Goal: Task Accomplishment & Management: Complete application form

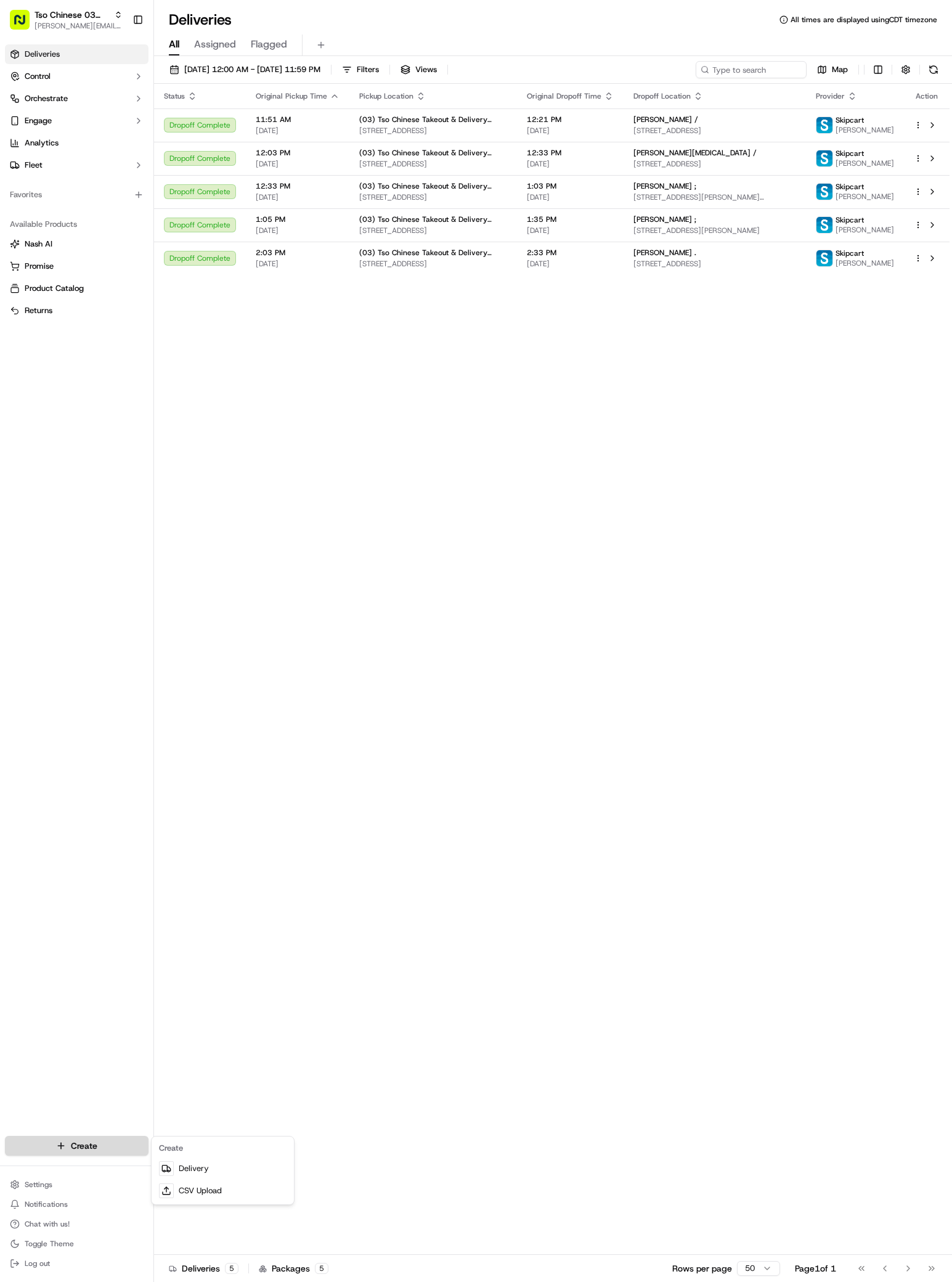
click at [69, 1140] on html "Tso Chinese 03 TsoCo [PERSON_NAME][EMAIL_ADDRESS][DOMAIN_NAME] Toggle Sidebar D…" at bounding box center [476, 641] width 952 height 1282
click at [226, 1159] on link "Delivery" at bounding box center [222, 1169] width 138 height 22
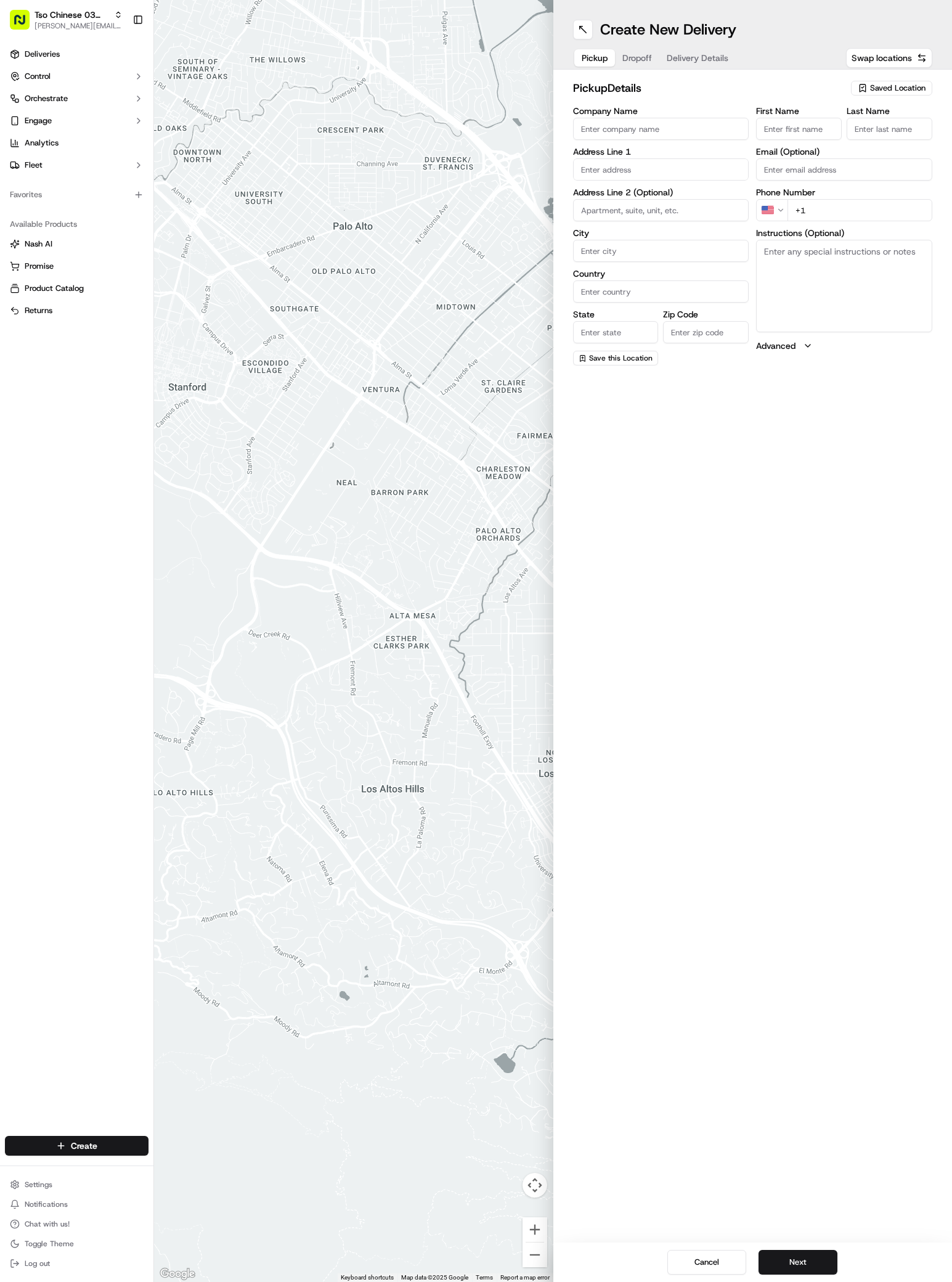
click at [866, 85] on icon "button" at bounding box center [862, 88] width 10 height 10
click at [874, 141] on span "(03) Tso Chinese Takeout & Delivery TsoCo (03)" at bounding box center [870, 140] width 152 height 22
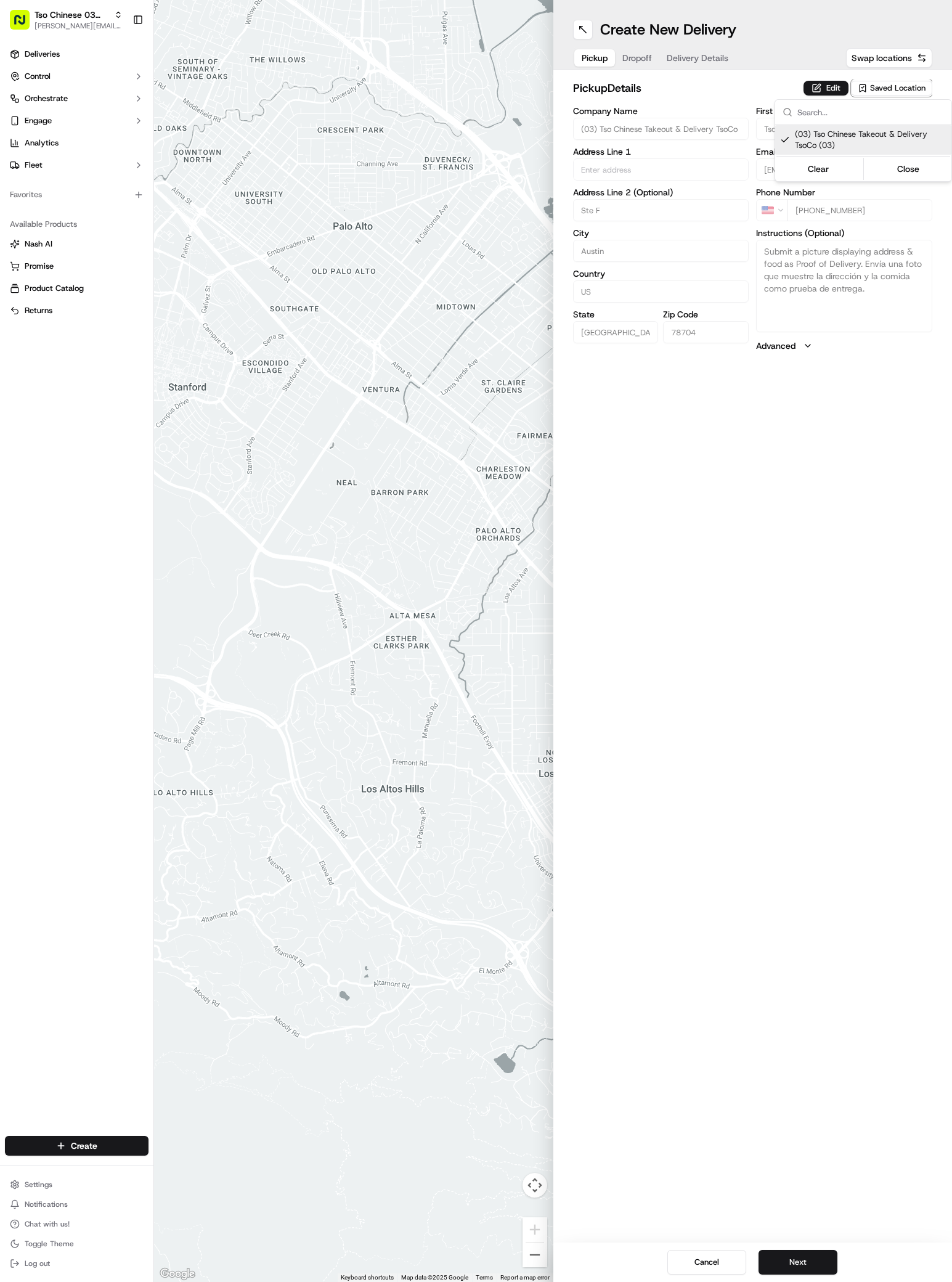
type input "(03) Tso Chinese Takeout & Delivery TsoCo"
type input "Ste F"
type input "Austin"
type input "US"
type input "[GEOGRAPHIC_DATA]"
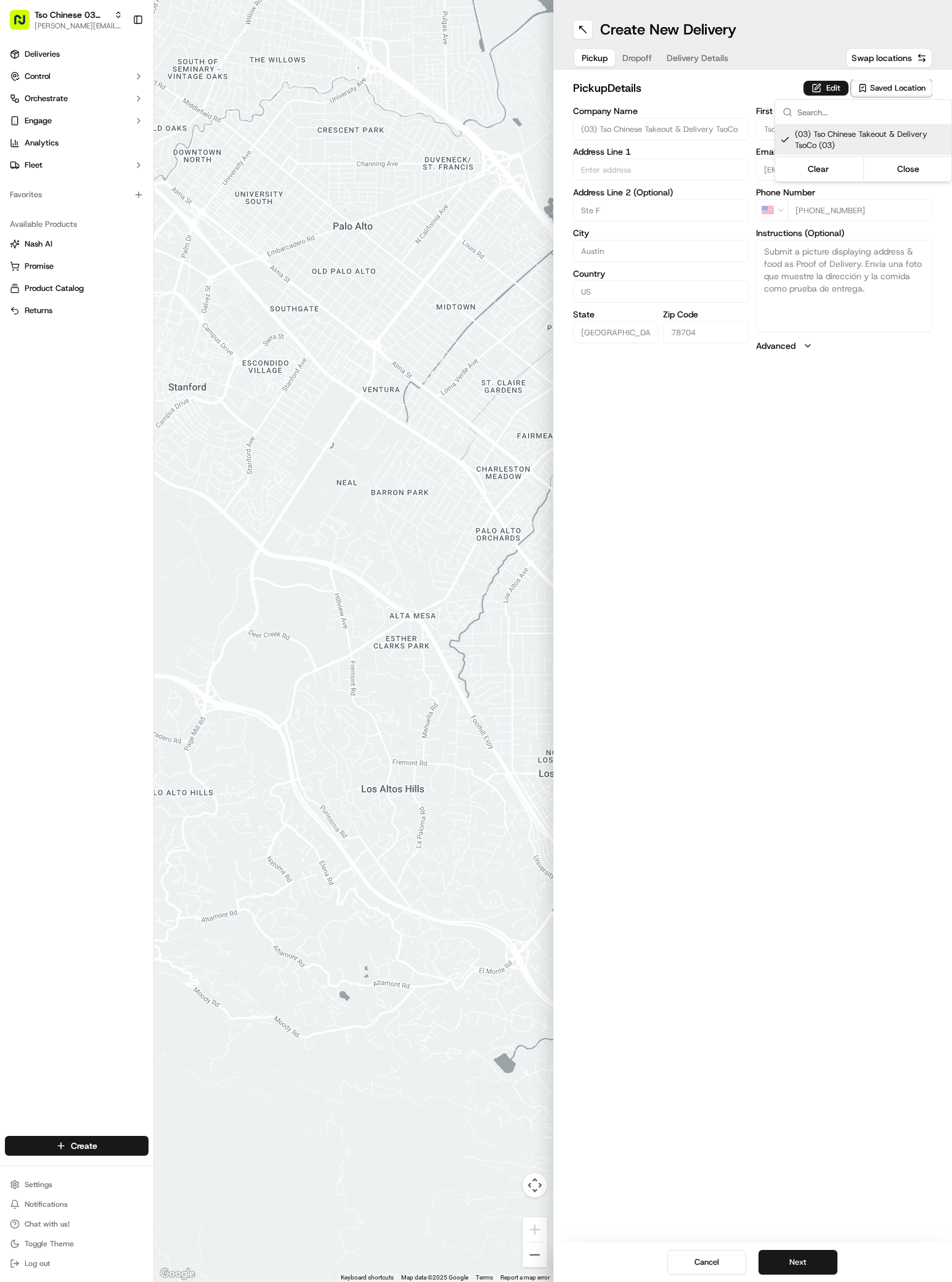
type input "78704"
type input "Tso Chinese"
type input "TsoCo Manager"
type input "[EMAIL_ADDRESS][DOMAIN_NAME]"
type input "[PHONE_NUMBER]"
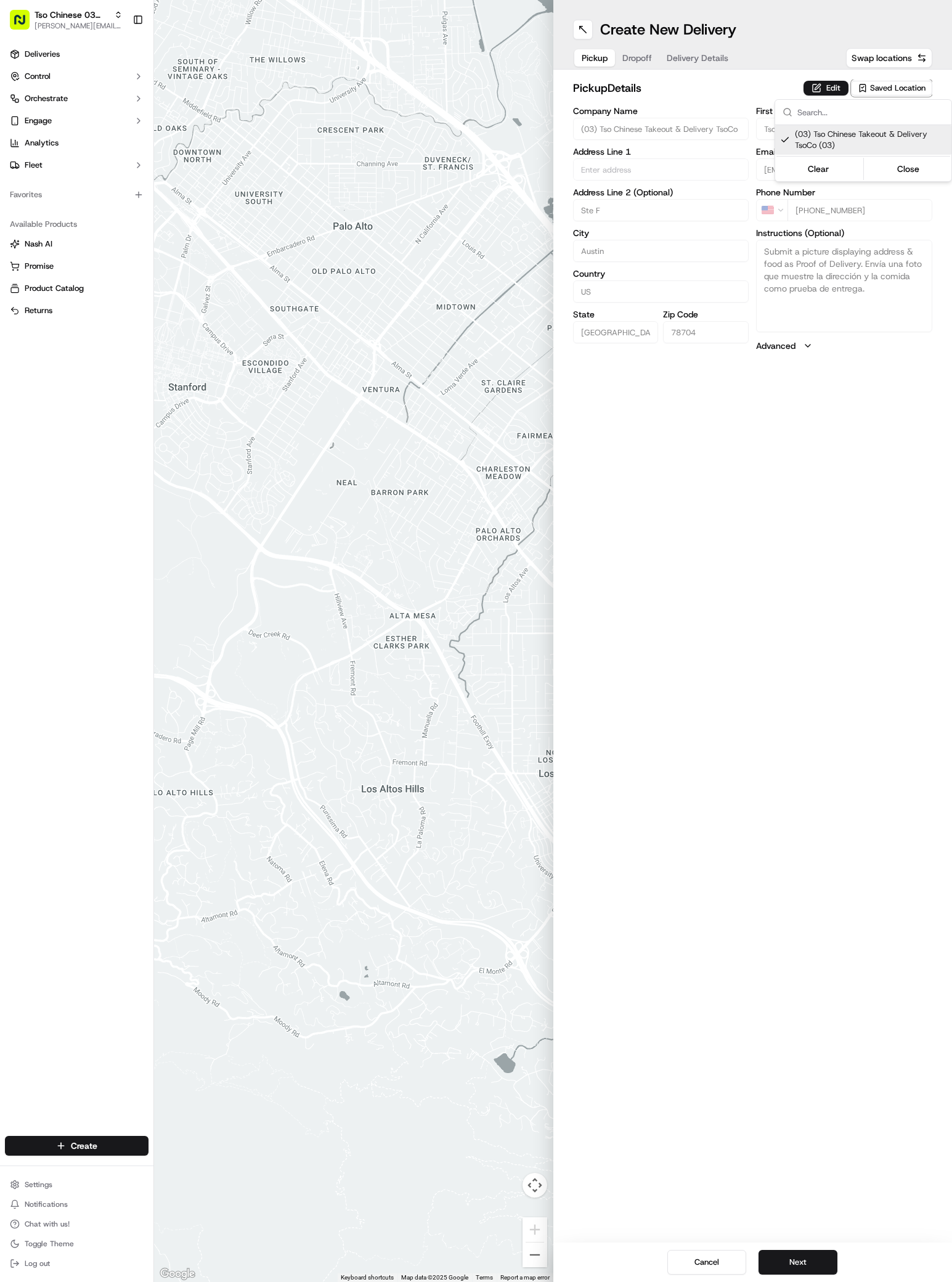
type textarea "Submit a picture displaying address & food as Proof of Delivery. Envía una foto…"
type input "[STREET_ADDRESS]"
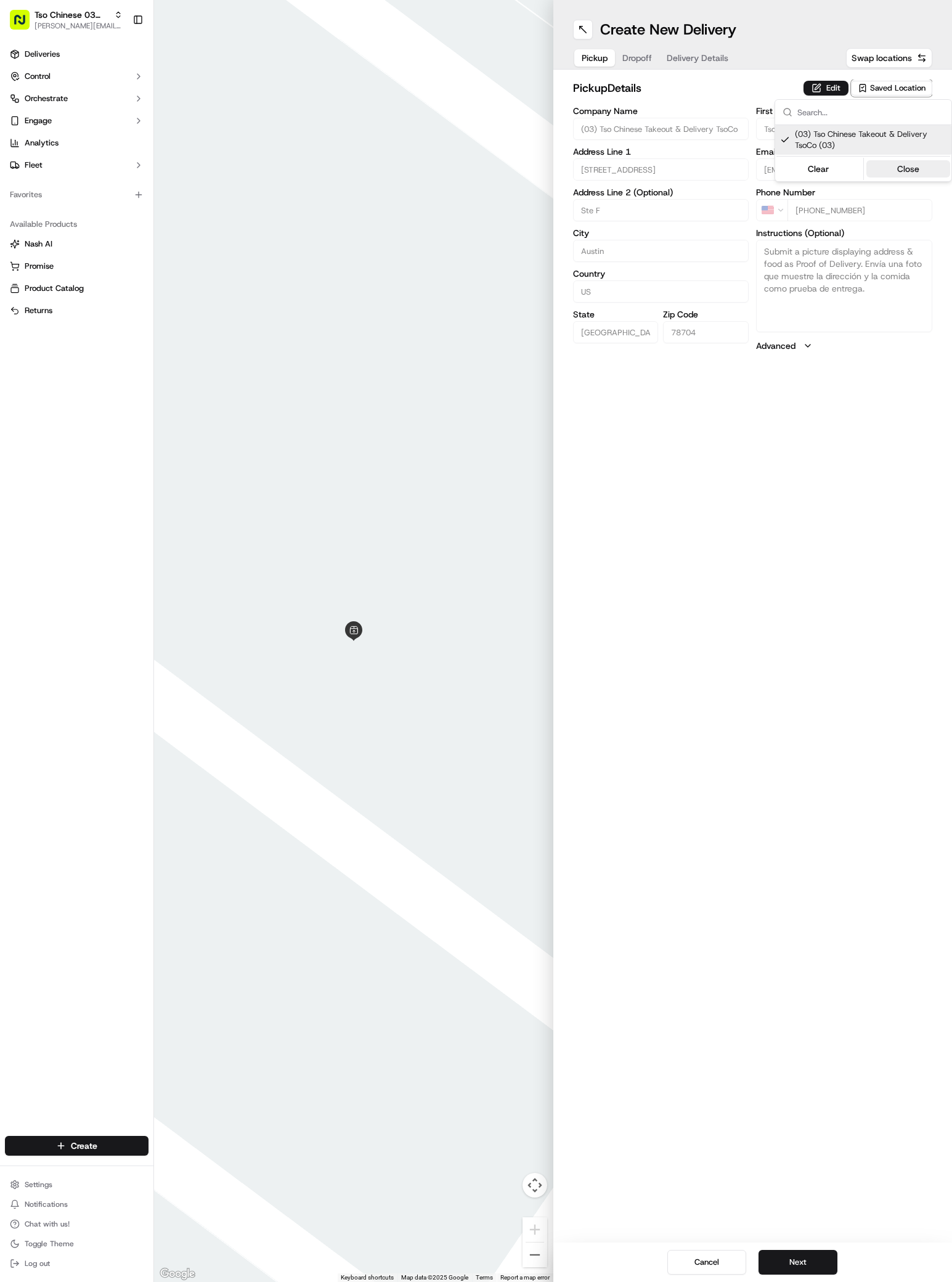
click at [913, 165] on button "Close" at bounding box center [908, 169] width 84 height 17
click at [647, 57] on span "Dropoff" at bounding box center [637, 57] width 30 height 12
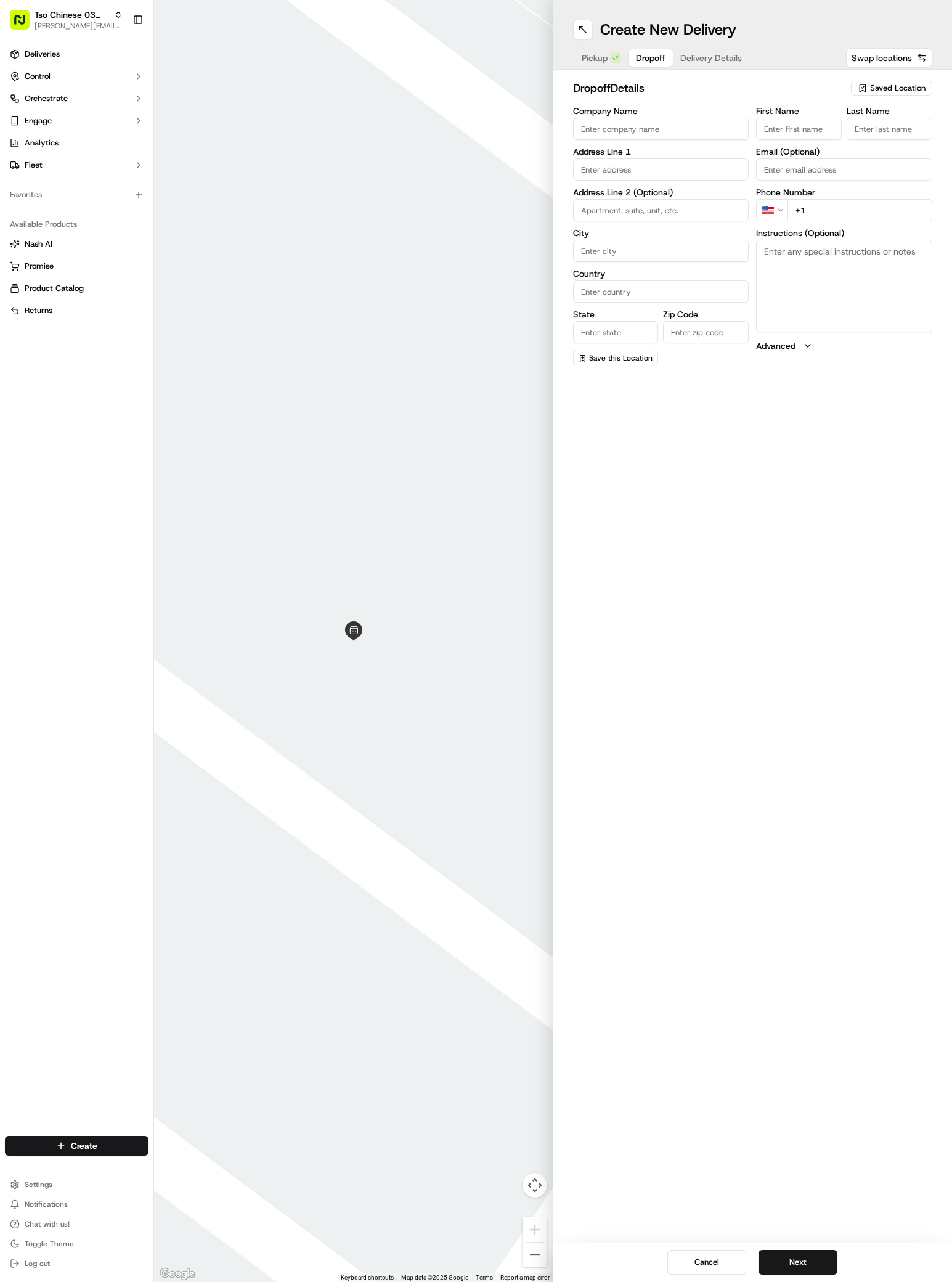
click at [625, 118] on input "Company Name" at bounding box center [662, 129] width 176 height 22
paste input "[PERSON_NAME]"
type input "[PERSON_NAME]"
paste input "[PERSON_NAME]"
type input "[PERSON_NAME]"
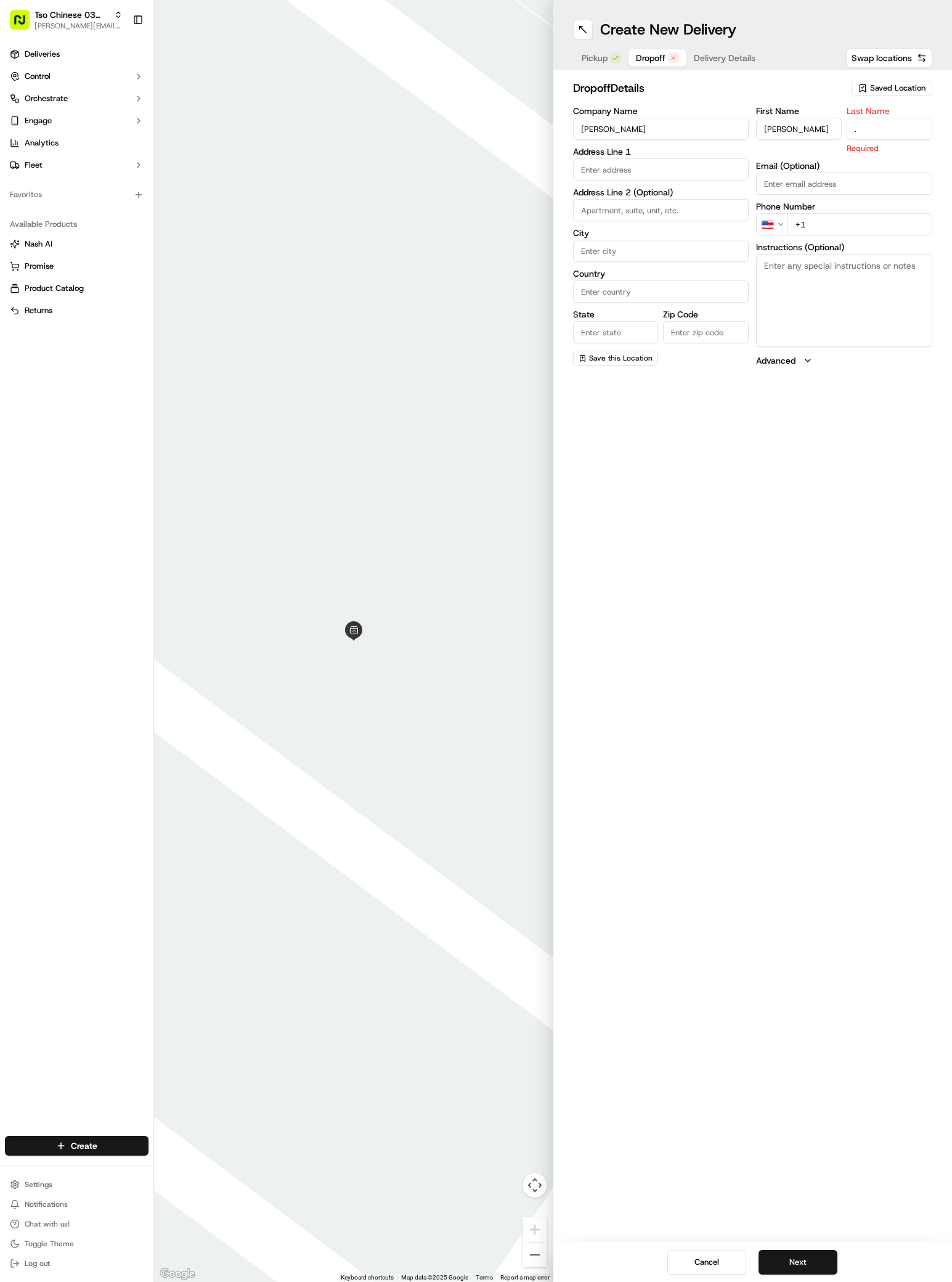
type input "."
click at [829, 222] on div "First Name [PERSON_NAME] Last Name . Required Email (Optional) Phone Number US …" at bounding box center [844, 236] width 176 height 260
click at [820, 205] on input "+1" at bounding box center [859, 210] width 145 height 22
paste input "7 372 034 84 6"
click at [799, 212] on input "+7 372 034 84 6" at bounding box center [859, 210] width 145 height 22
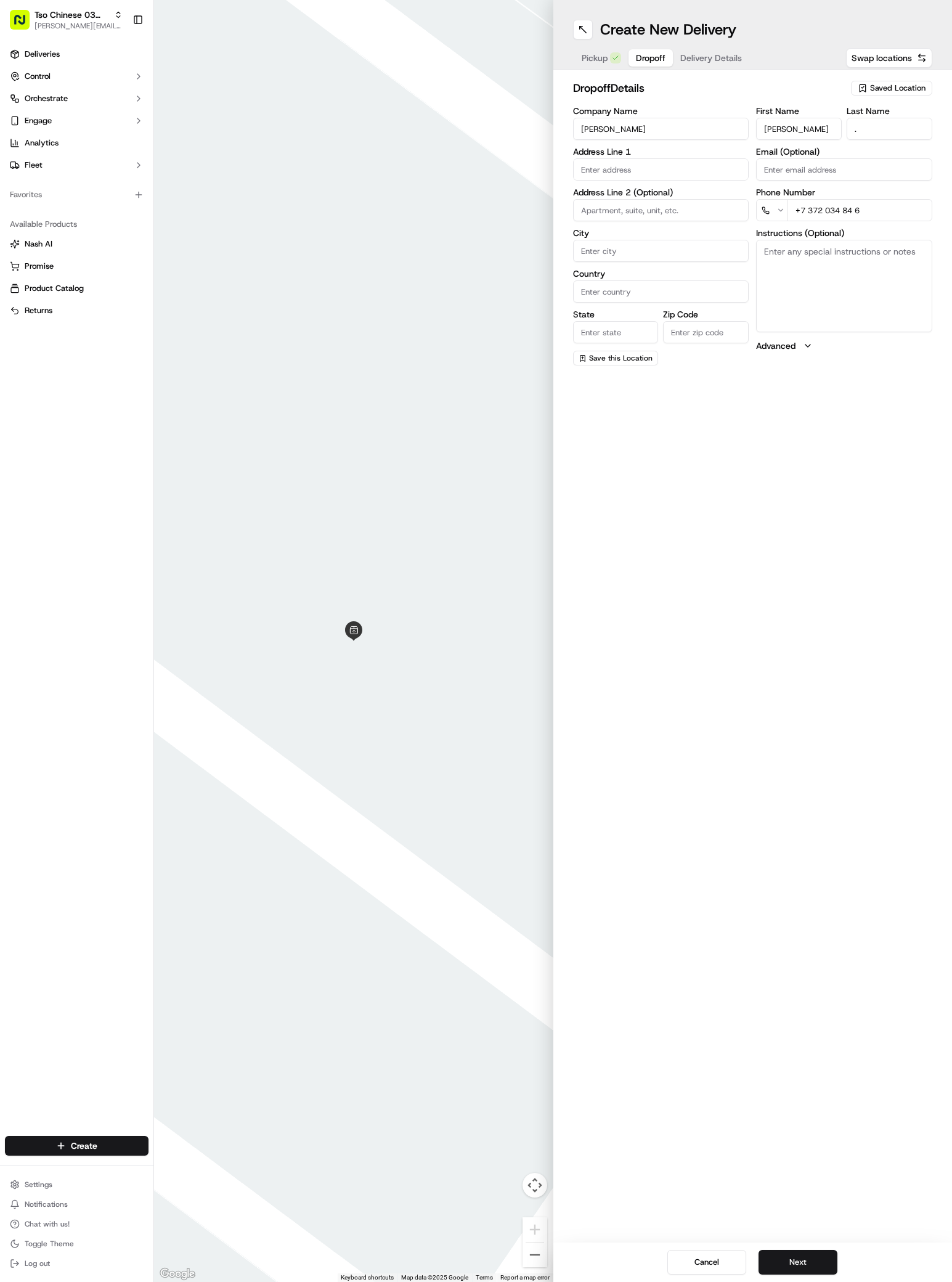
type input "[PHONE_NUMBER]"
click at [602, 189] on div "[STREET_ADDRESS]" at bounding box center [661, 196] width 170 height 19
type input "[STREET_ADDRESS]"
type input "Austin"
type input "[GEOGRAPHIC_DATA]"
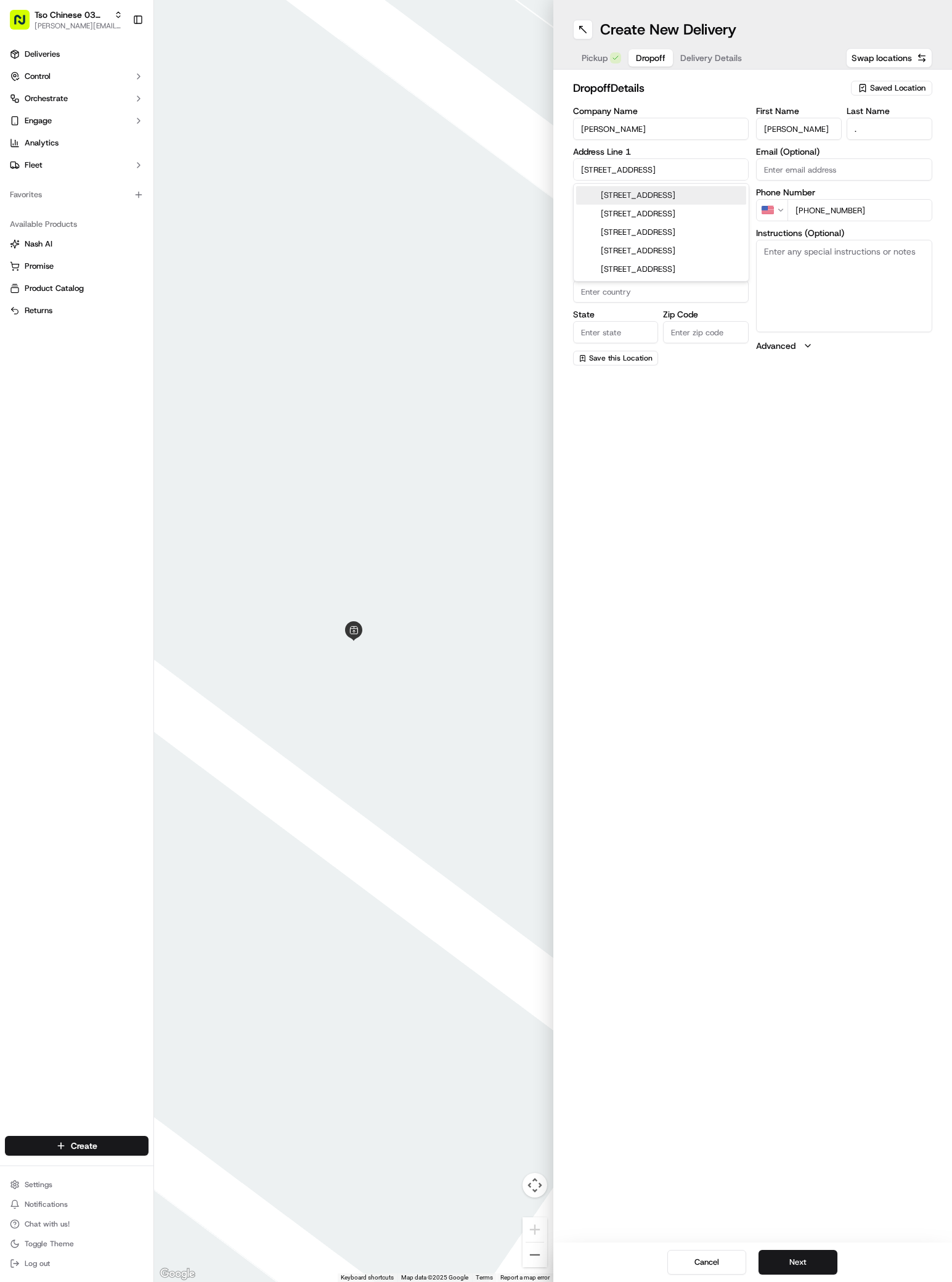
type input "[GEOGRAPHIC_DATA]"
type input "78745"
type input "[STREET_ADDRESS]"
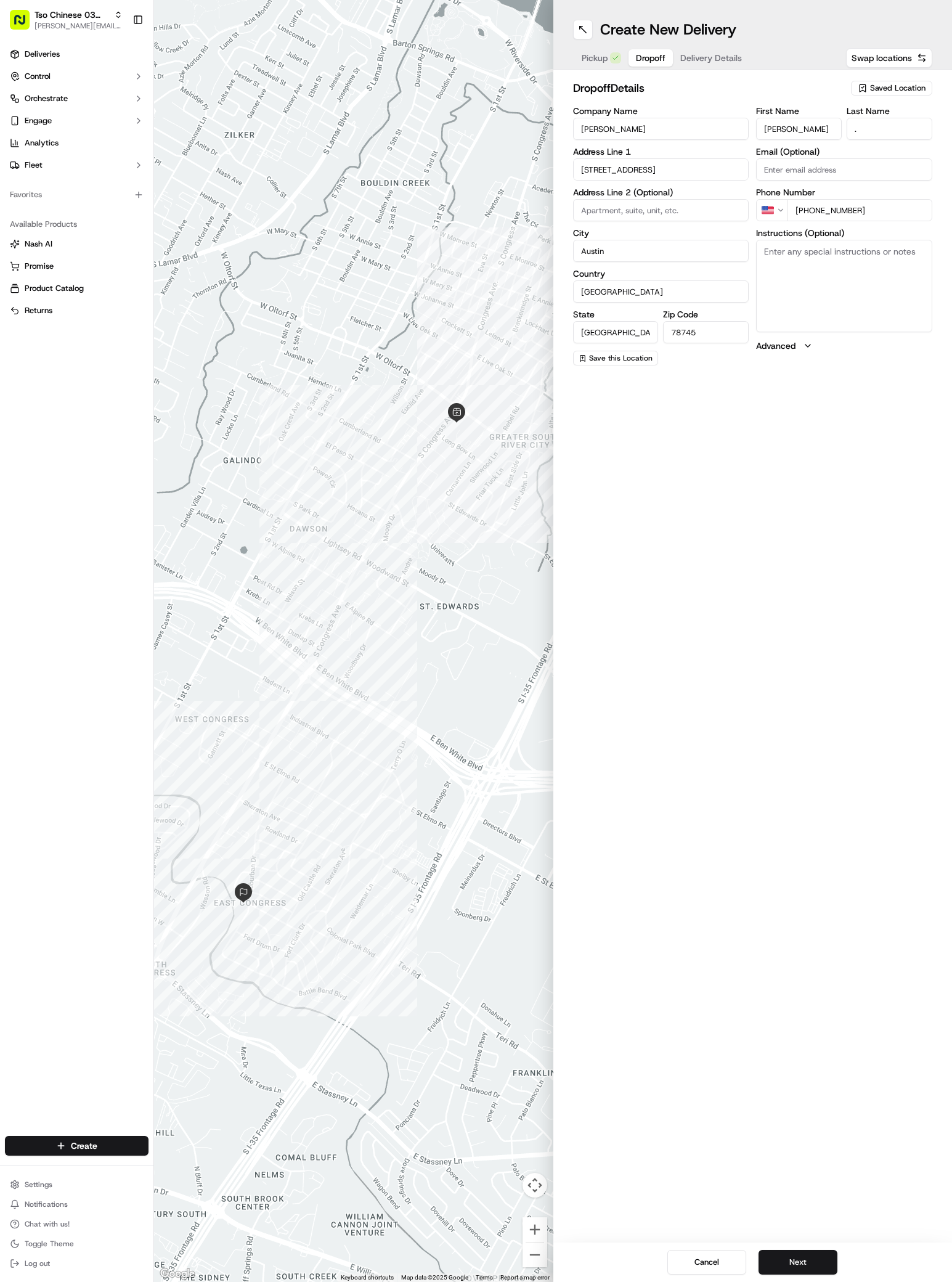
click at [715, 58] on span "Delivery Details" at bounding box center [711, 57] width 62 height 12
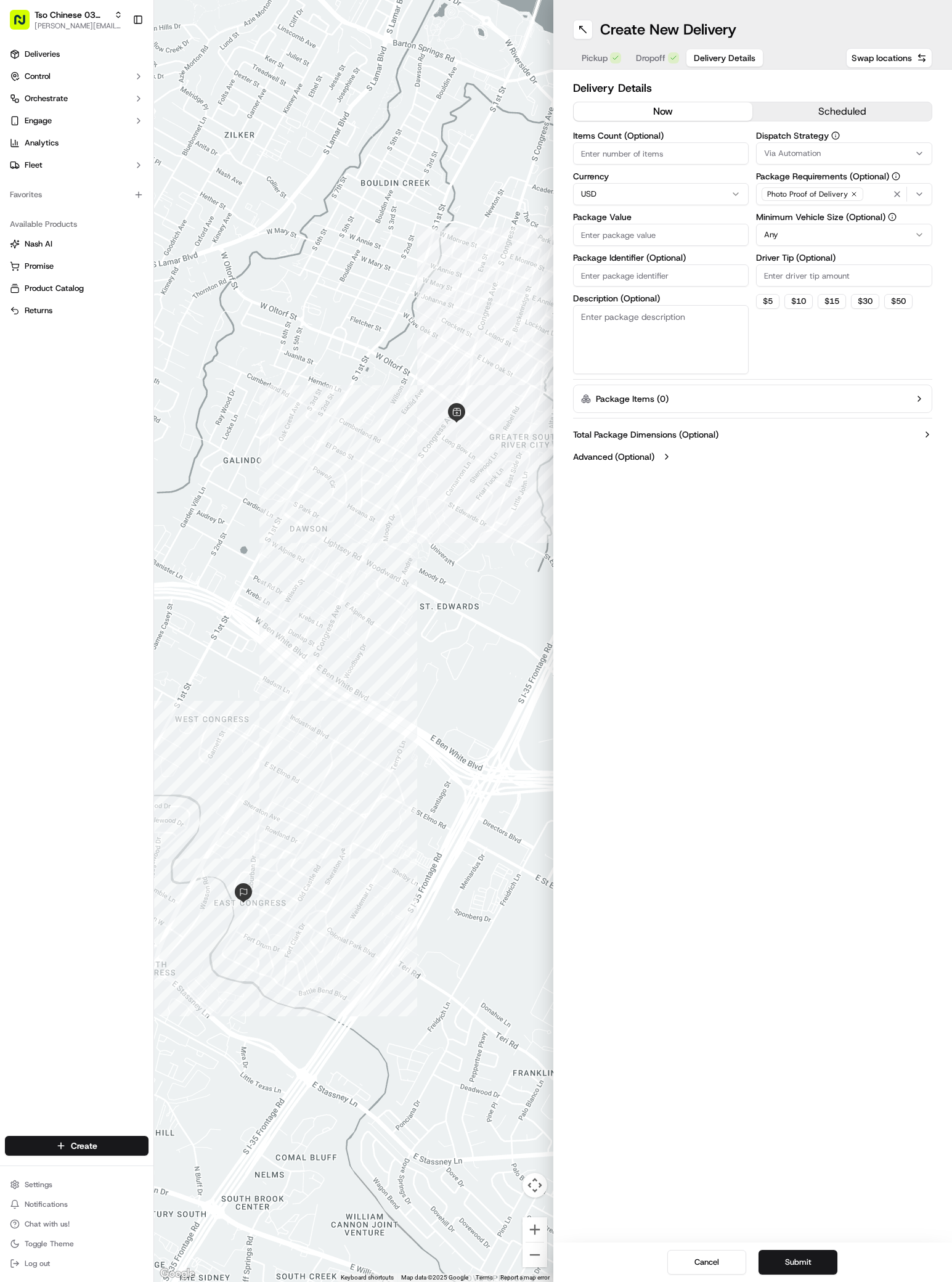
click at [595, 234] on input "Package Value" at bounding box center [662, 235] width 176 height 22
paste input "29.99"
type input "29.99"
click at [591, 273] on input "Package Identifier (Optional)" at bounding box center [662, 276] width 176 height 22
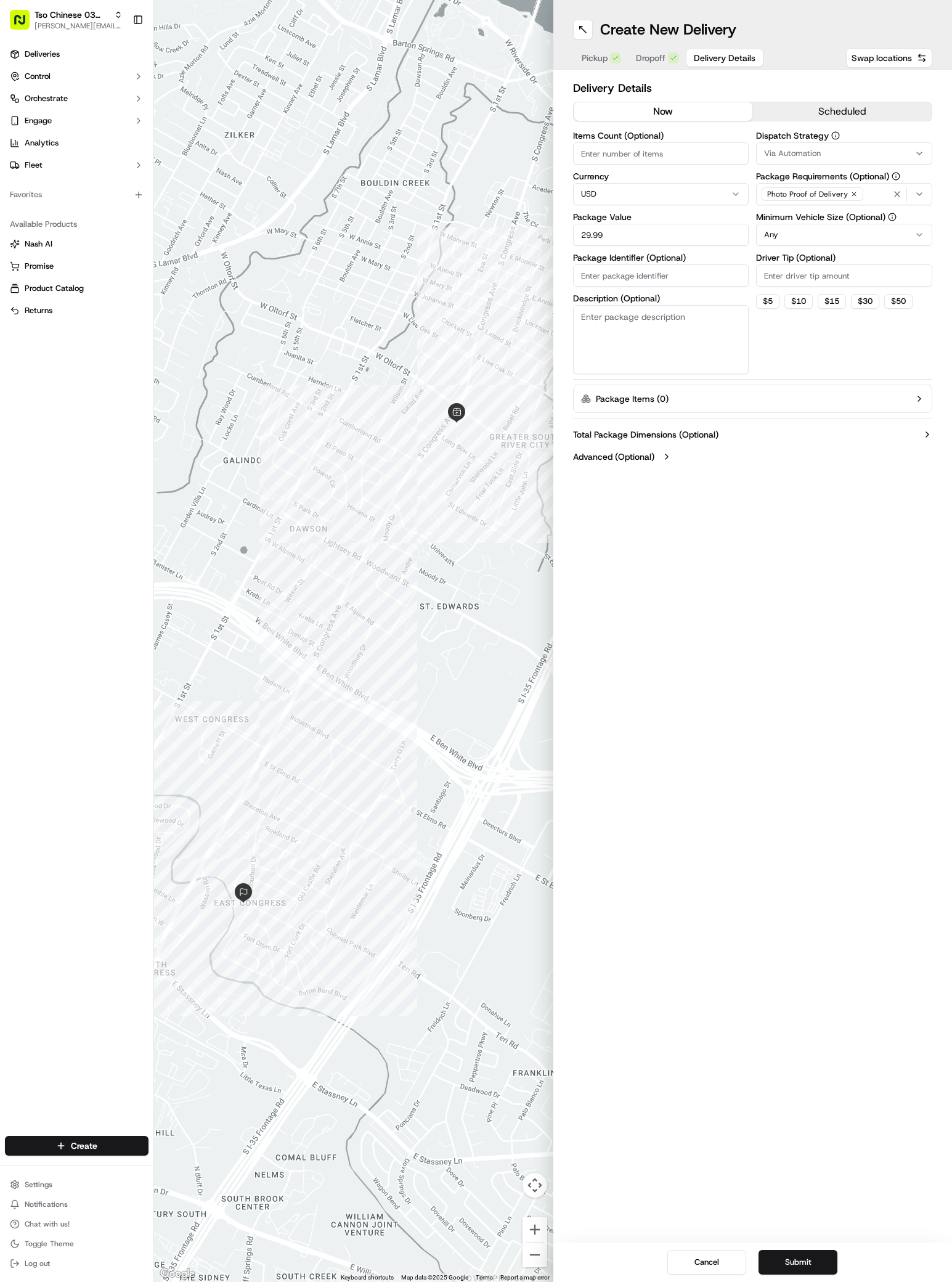
paste input "AVNJQ5J"
type input "AVNJQ5J"
click at [840, 145] on button "Via Automation" at bounding box center [844, 154] width 176 height 22
click at [825, 220] on span "TsoCo Strategy" at bounding box center [852, 220] width 152 height 11
click at [888, 234] on div "Clear Close" at bounding box center [844, 245] width 173 height 22
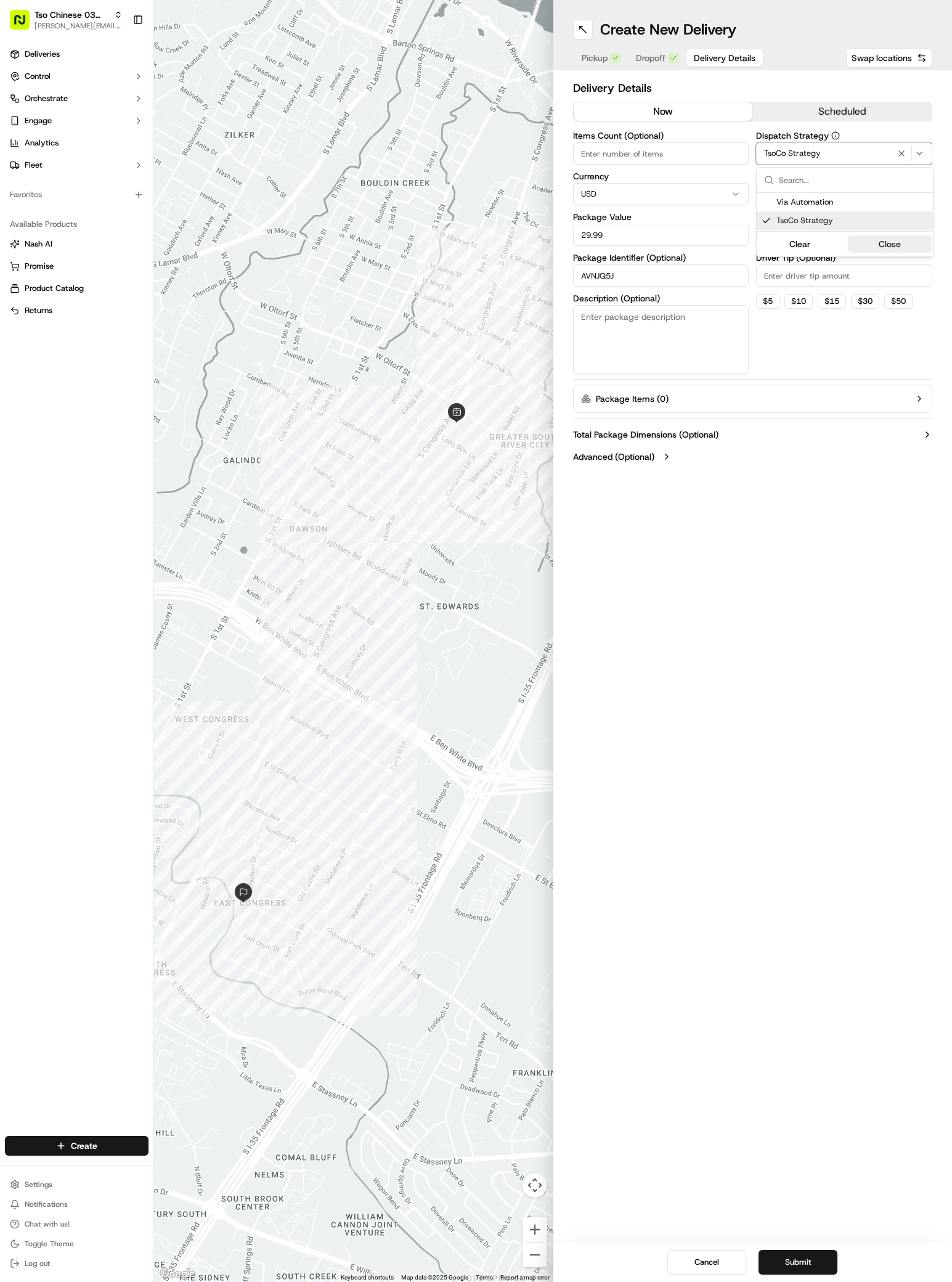
click at [888, 240] on button "Close" at bounding box center [890, 244] width 84 height 17
click at [774, 277] on input "Driver Tip (Optional)" at bounding box center [844, 276] width 176 height 22
type input "2"
click at [799, 1255] on button "Submit" at bounding box center [797, 1261] width 79 height 24
